Goal: Ask a question

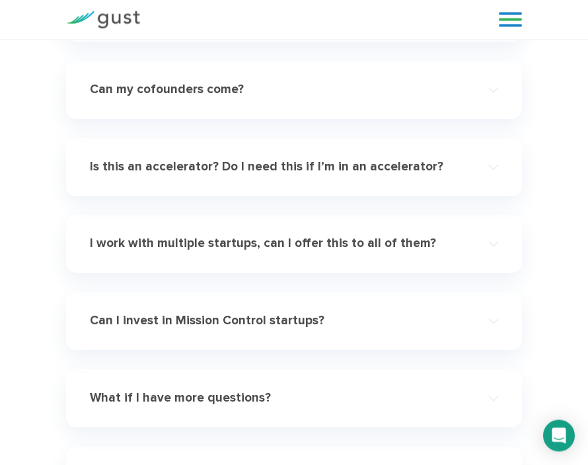
scroll to position [6144, 0]
click at [411, 159] on h4 "Is this an accelerator? Do I need this if I’m in an accelerator?" at bounding box center [273, 166] width 367 height 15
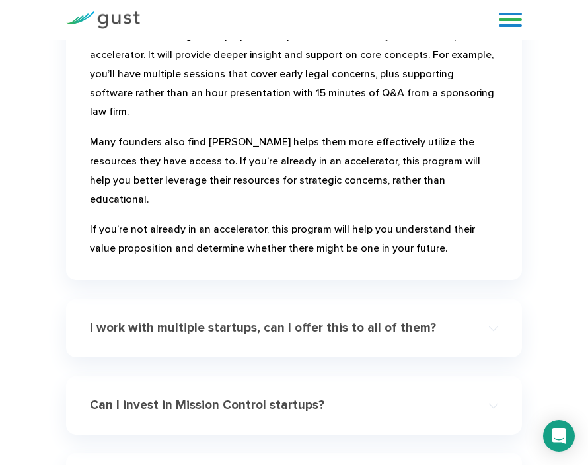
scroll to position [6364, 0]
click at [412, 311] on div "I work with multiple startups, can I offer this to all of them?" at bounding box center [294, 329] width 408 height 37
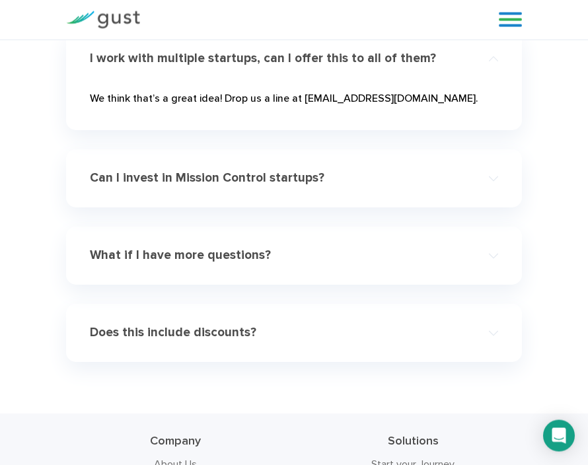
scroll to position [6286, 0]
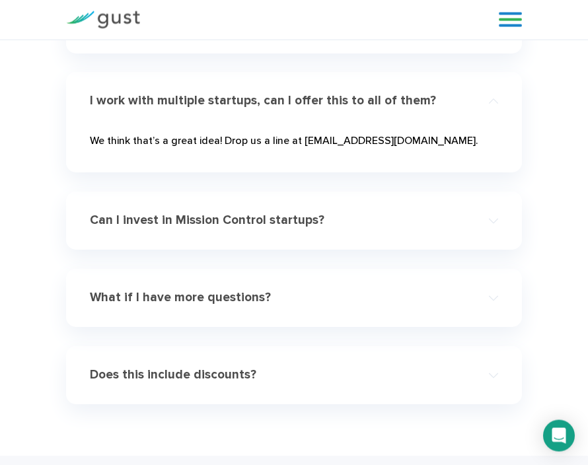
click at [359, 203] on div "Can I invest in Mission Control startups?" at bounding box center [294, 221] width 408 height 37
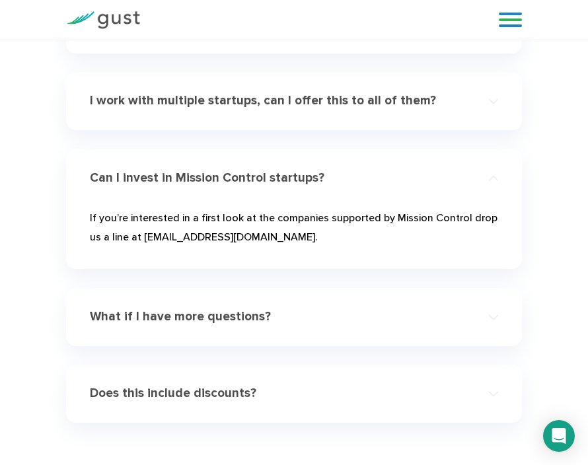
click at [326, 309] on h4 "What if I have more questions?" at bounding box center [273, 316] width 367 height 15
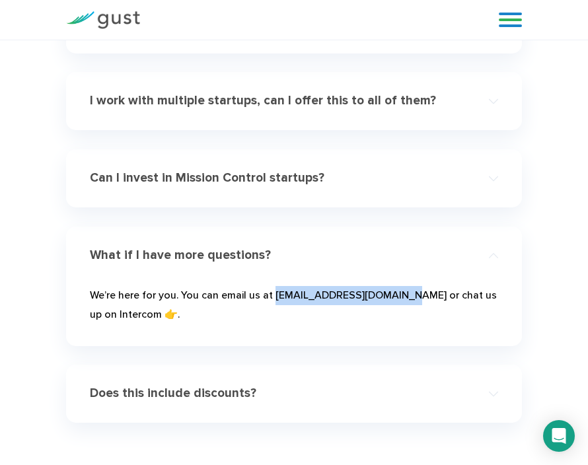
copy p "[EMAIL_ADDRESS][DOMAIN_NAME]"
click at [562, 443] on icon "Open Intercom Messenger" at bounding box center [559, 436] width 17 height 17
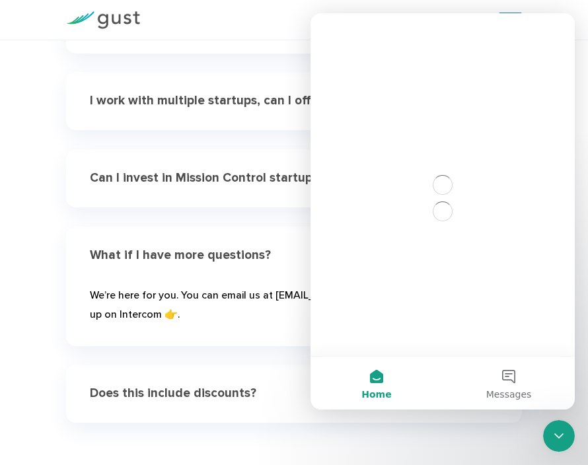
scroll to position [0, 0]
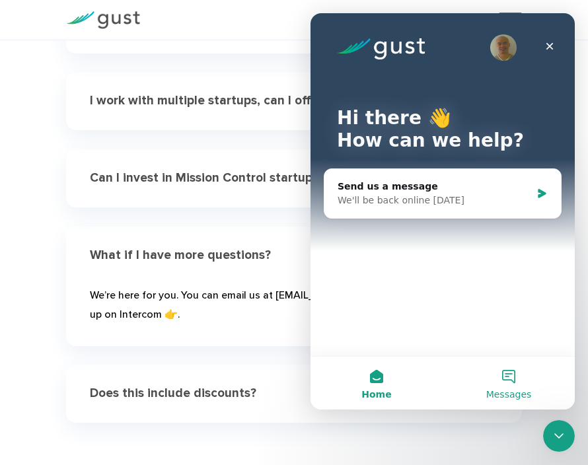
click at [512, 375] on button "Messages" at bounding box center [509, 383] width 132 height 53
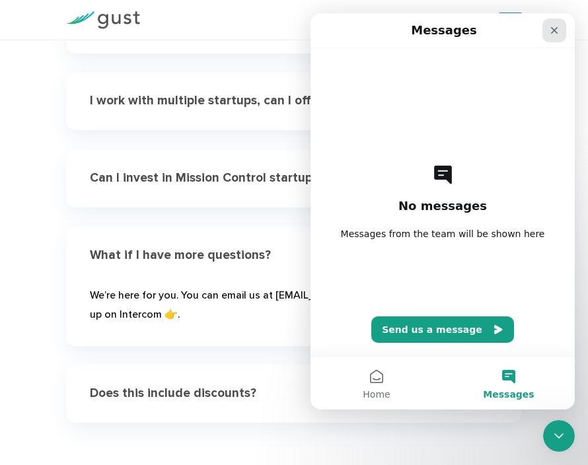
click at [560, 28] on div "Close" at bounding box center [555, 31] width 24 height 24
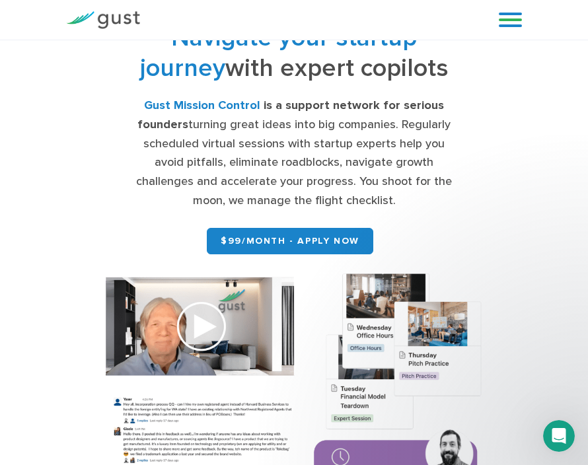
scroll to position [6287, 0]
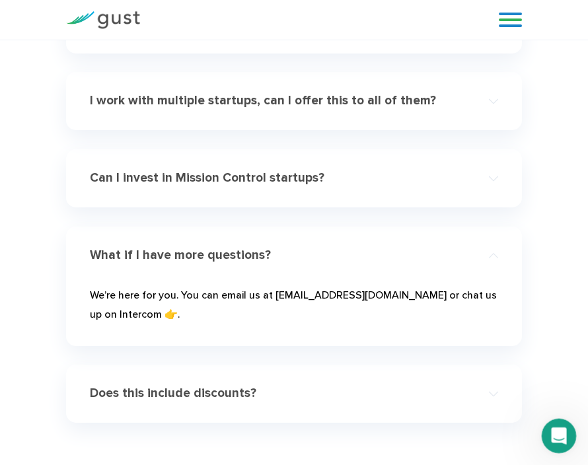
click at [557, 433] on icon "Open Intercom Messenger" at bounding box center [558, 435] width 22 height 22
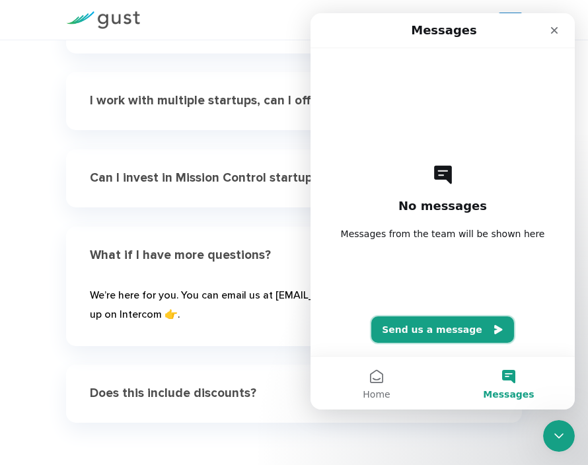
click at [436, 335] on button "Send us a message" at bounding box center [442, 330] width 143 height 26
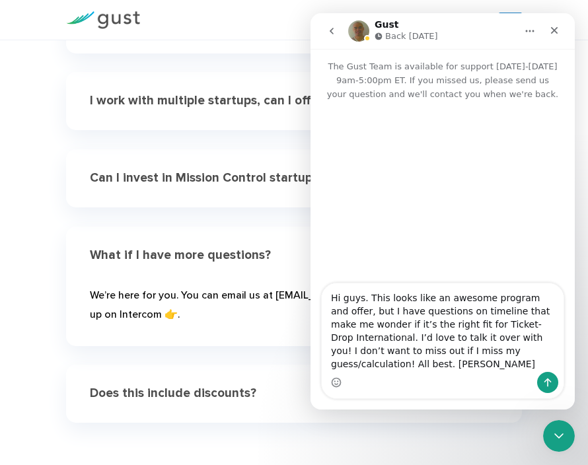
type textarea "Hi guys. This looks like an awesome program and offer, but I have questions on …"
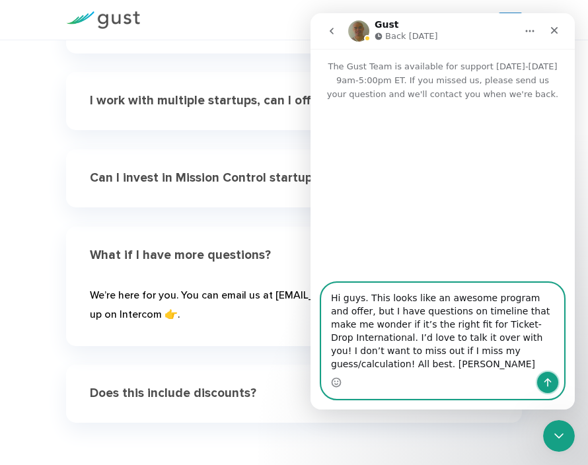
click at [546, 391] on button "Send a message…" at bounding box center [547, 382] width 21 height 21
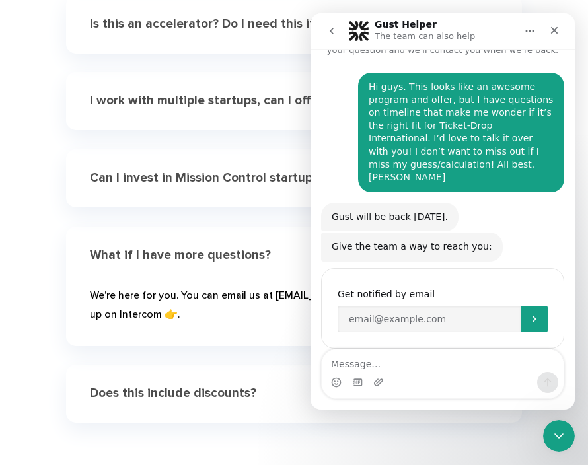
scroll to position [47, 0]
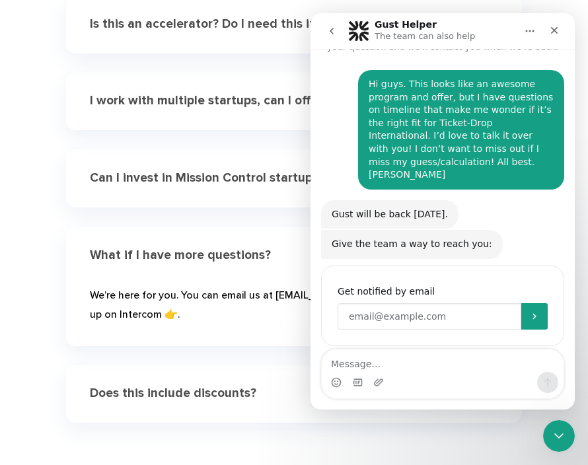
click at [444, 312] on input "Enter your email" at bounding box center [430, 316] width 184 height 26
type input "[EMAIL_ADDRESS][PERSON_NAME][DOMAIN_NAME]"
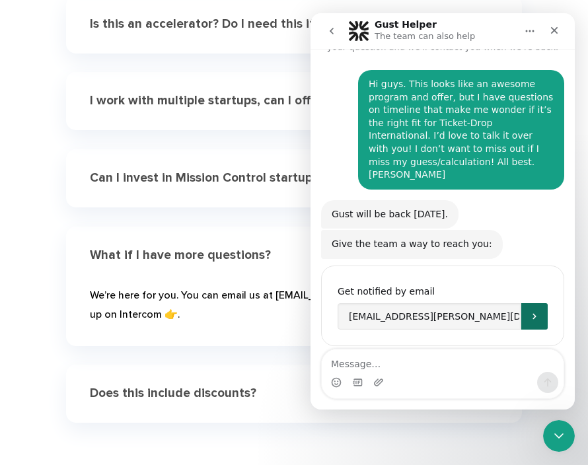
click at [539, 311] on icon "Submit" at bounding box center [534, 316] width 11 height 11
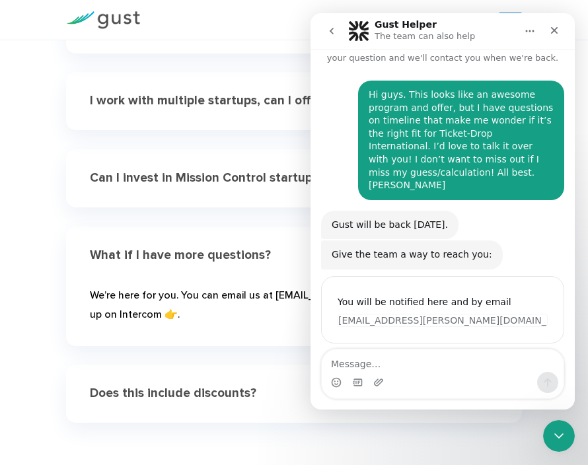
scroll to position [34, 0]
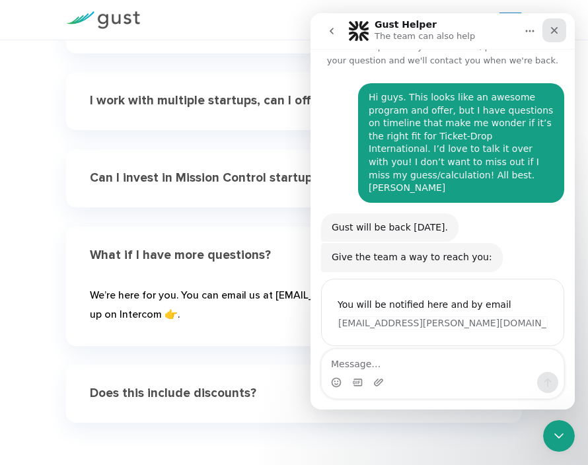
click at [564, 30] on div "Close" at bounding box center [555, 31] width 24 height 24
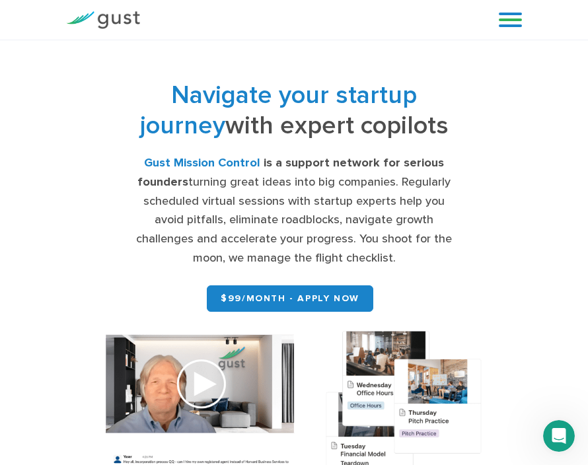
scroll to position [0, 0]
